Goal: Task Accomplishment & Management: Manage account settings

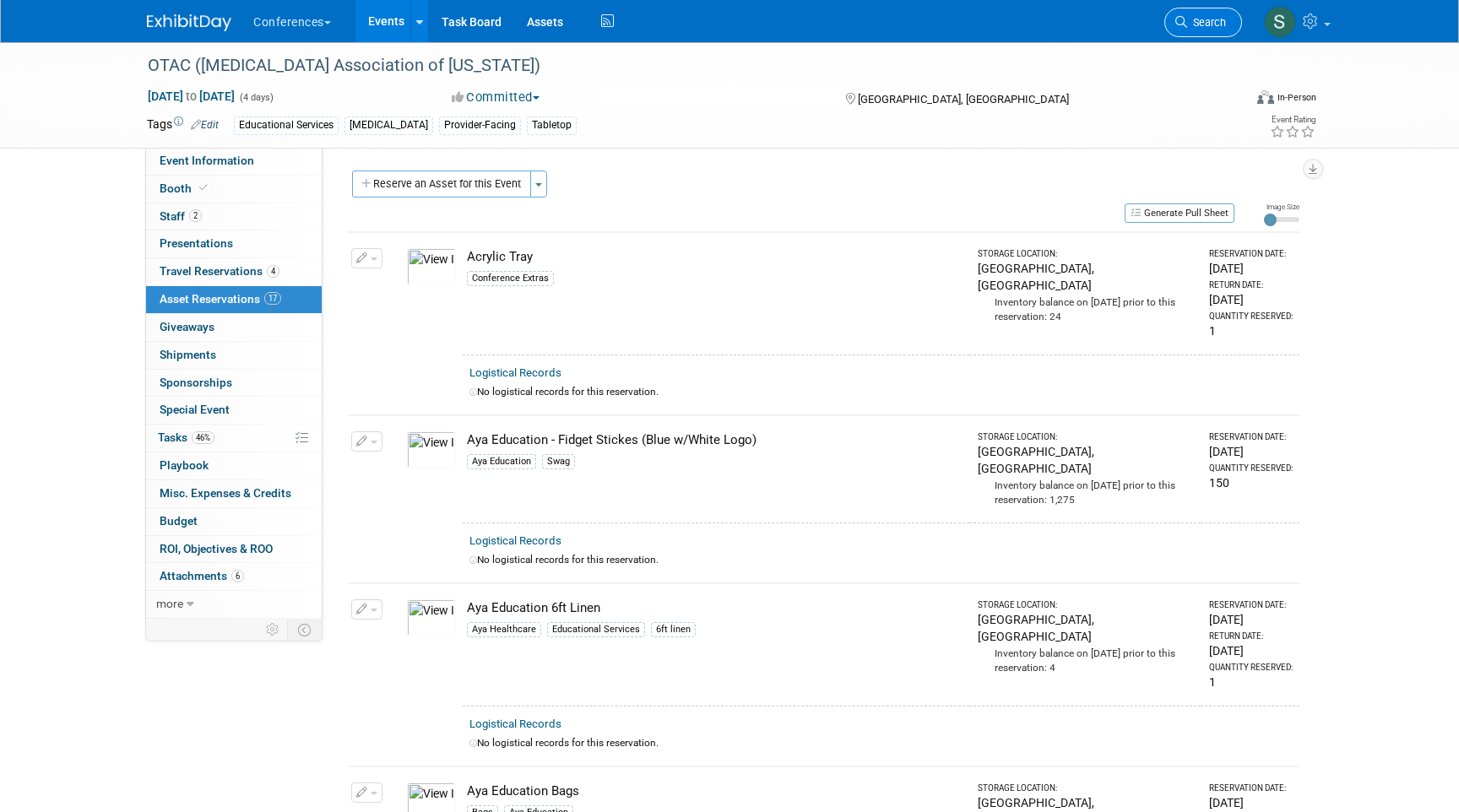
click at [1211, 16] on span "Search" at bounding box center [1206, 22] width 39 height 13
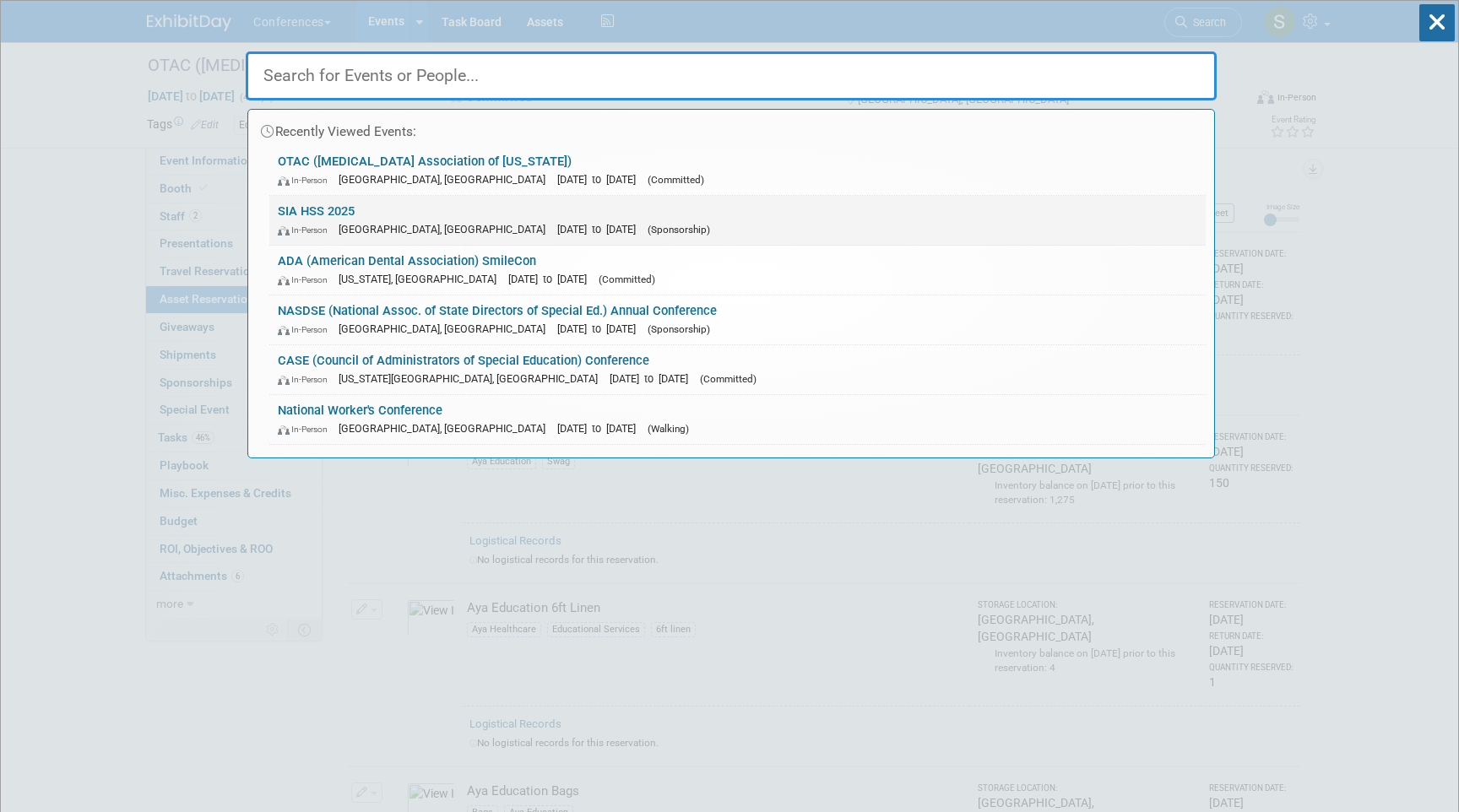
click at [388, 221] on div "In-Person Las Vegas, NV Nov 5, 2025 to Nov 7, 2025 (Sponsorship)" at bounding box center [737, 229] width 919 height 18
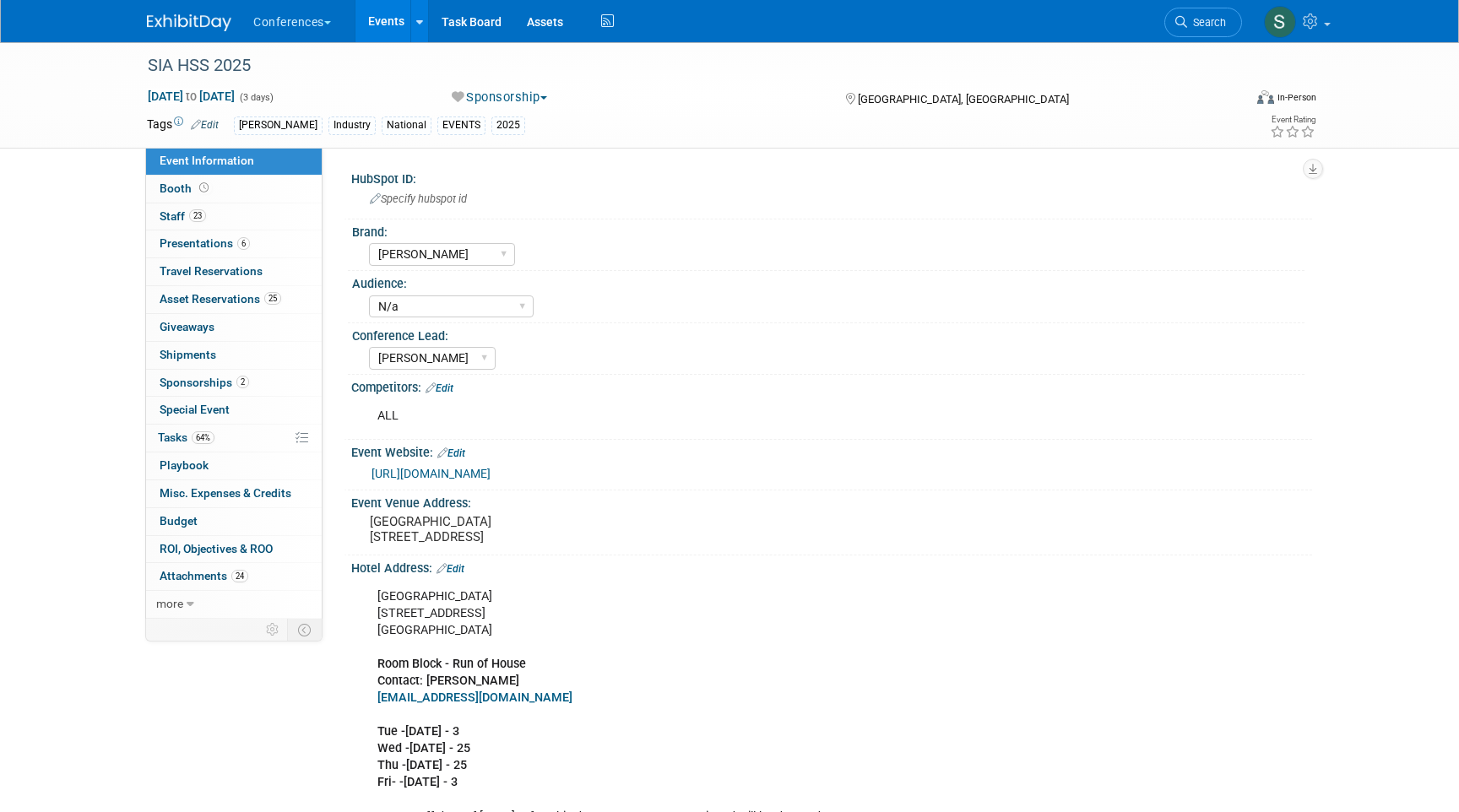
select select "[PERSON_NAME]"
select select "N/a"
select select "[PERSON_NAME]"
click at [227, 432] on link "64% Tasks 64%" at bounding box center [233, 437] width 175 height 27
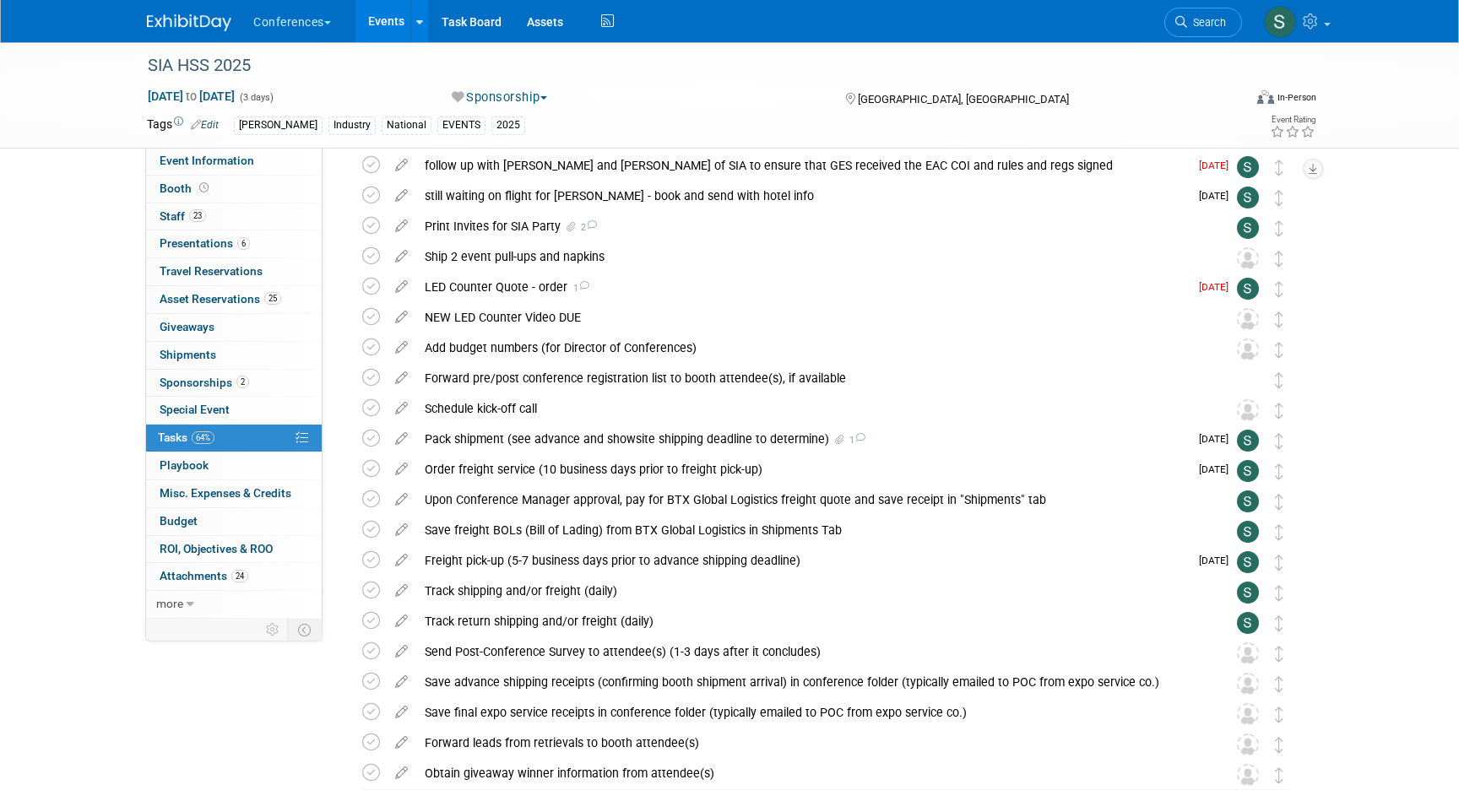
scroll to position [71, 0]
click at [532, 452] on div "SIA HSS 2025 [GEOGRAPHIC_DATA], [GEOGRAPHIC_DATA] [DATE] to [DATE] (Sponsorship…" at bounding box center [821, 467] width 956 height 639
click at [529, 442] on div "Pack shipment (see advance and showsite shipping deadline to determine) 1" at bounding box center [802, 436] width 773 height 29
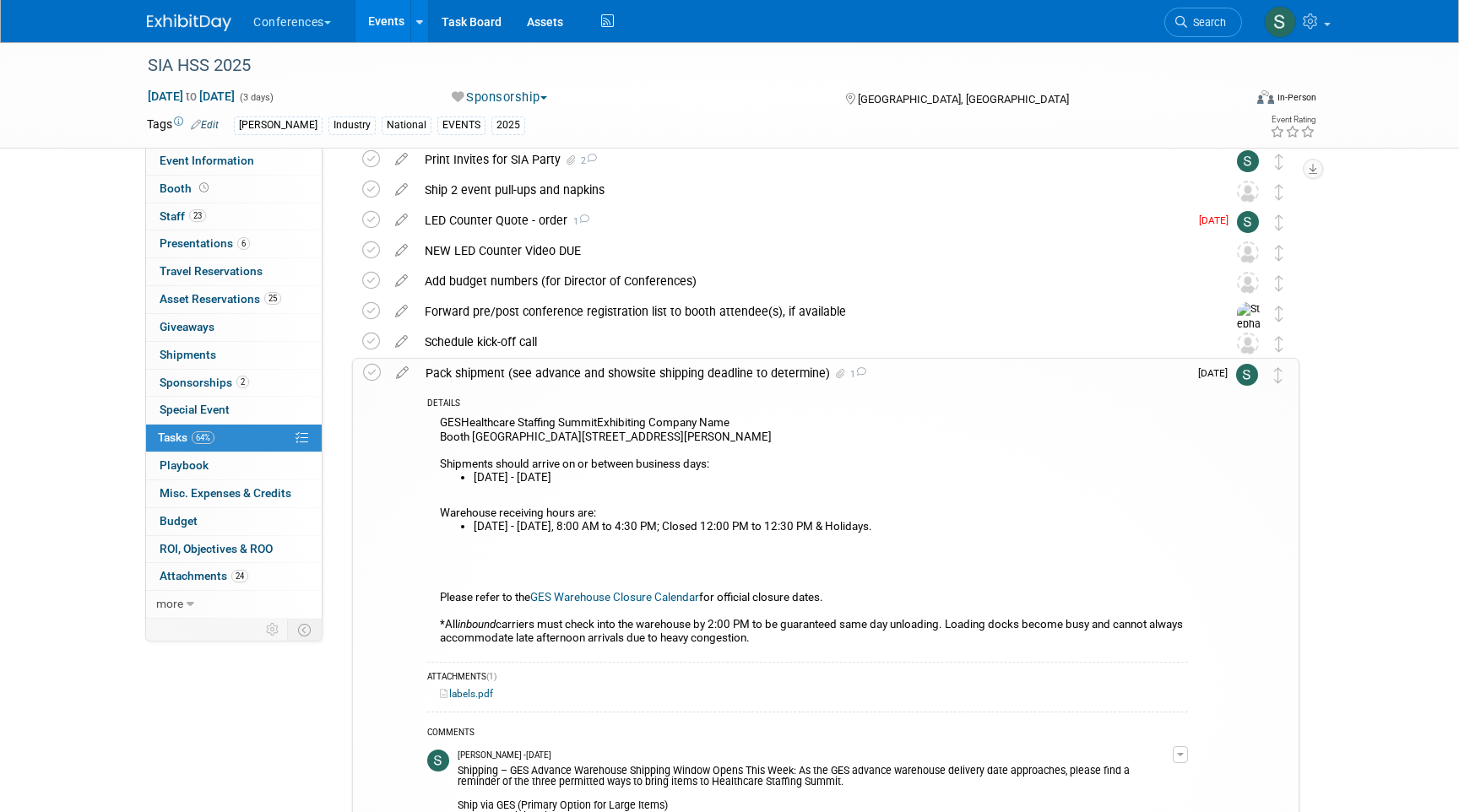
scroll to position [137, 0]
drag, startPoint x: 440, startPoint y: 415, endPoint x: 812, endPoint y: 427, distance: 372.2
click at [812, 427] on div "GESHealthcare Staffing SummitExhibiting Company Name Booth #[STREET_ADDRESS][PE…" at bounding box center [807, 530] width 761 height 241
click at [687, 442] on div "GESHealthcare Staffing SummitExhibiting Company Name Booth #[STREET_ADDRESS][PE…" at bounding box center [807, 530] width 761 height 241
drag, startPoint x: 506, startPoint y: 432, endPoint x: 801, endPoint y: 435, distance: 295.0
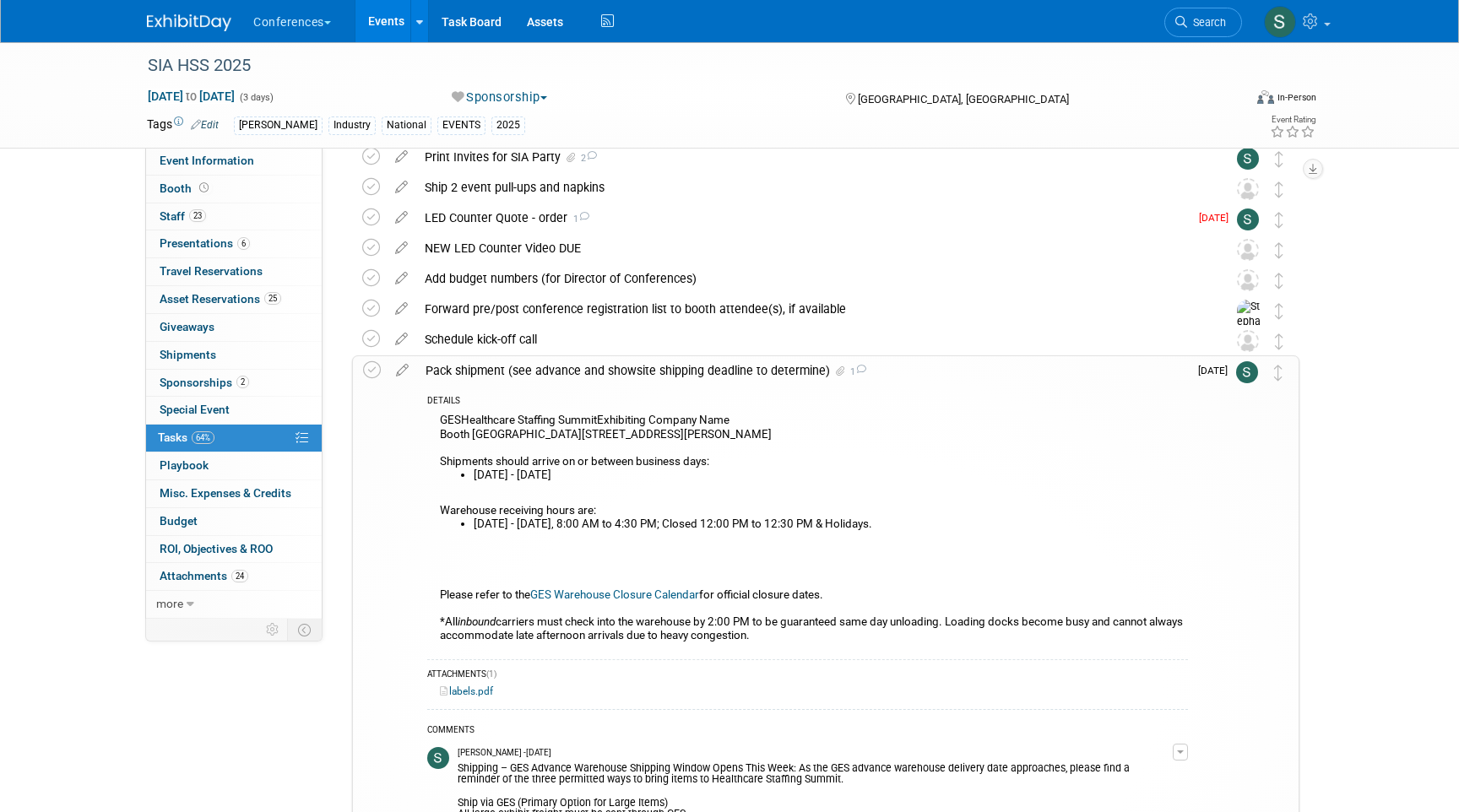
click at [801, 435] on div "GESHealthcare Staffing SummitExhibiting Company Name Booth #[STREET_ADDRESS][PE…" at bounding box center [807, 530] width 761 height 241
drag, startPoint x: 435, startPoint y: 423, endPoint x: 843, endPoint y: 440, distance: 408.4
click at [843, 440] on div "GESHealthcare Staffing SummitExhibiting Company Name Booth #[STREET_ADDRESS][PE…" at bounding box center [807, 530] width 761 height 241
copy div "GESHealthcare Staffing SummitExhibiting Company Name Booth [GEOGRAPHIC_DATA][ST…"
click at [635, 596] on link "GES Warehouse Closure Calendar" at bounding box center [614, 594] width 169 height 13
